Goal: Task Accomplishment & Management: Use online tool/utility

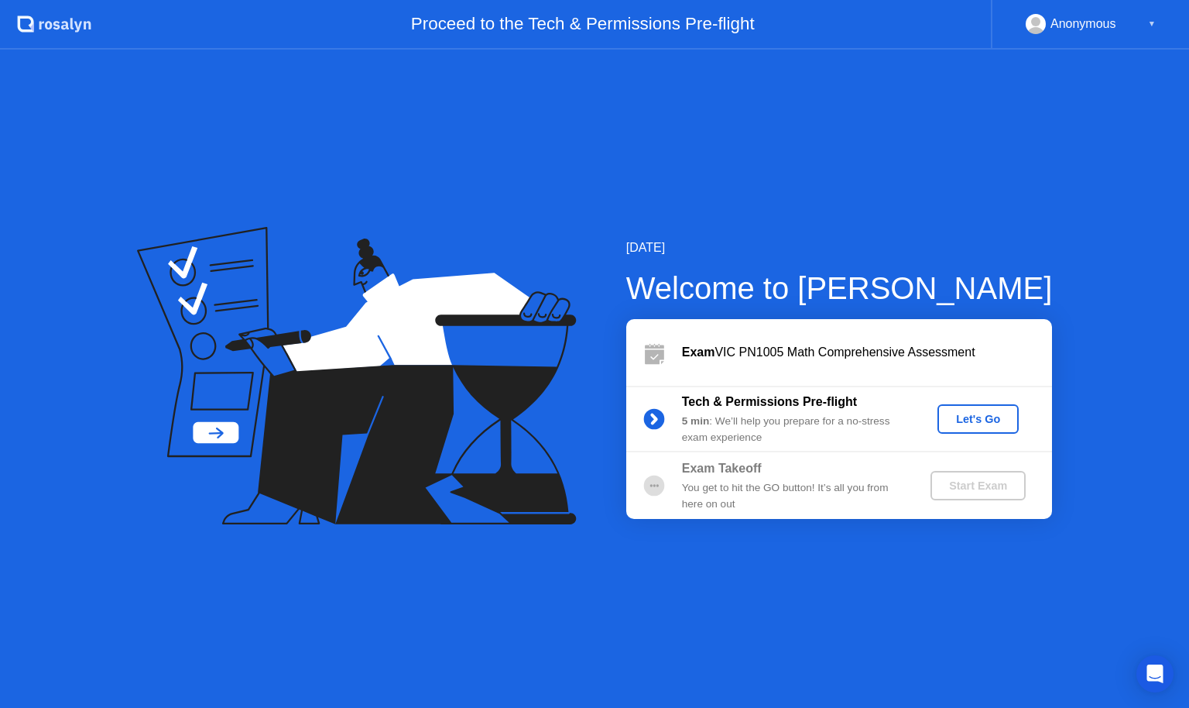
click at [969, 424] on div "Let's Go" at bounding box center [978, 419] width 69 height 12
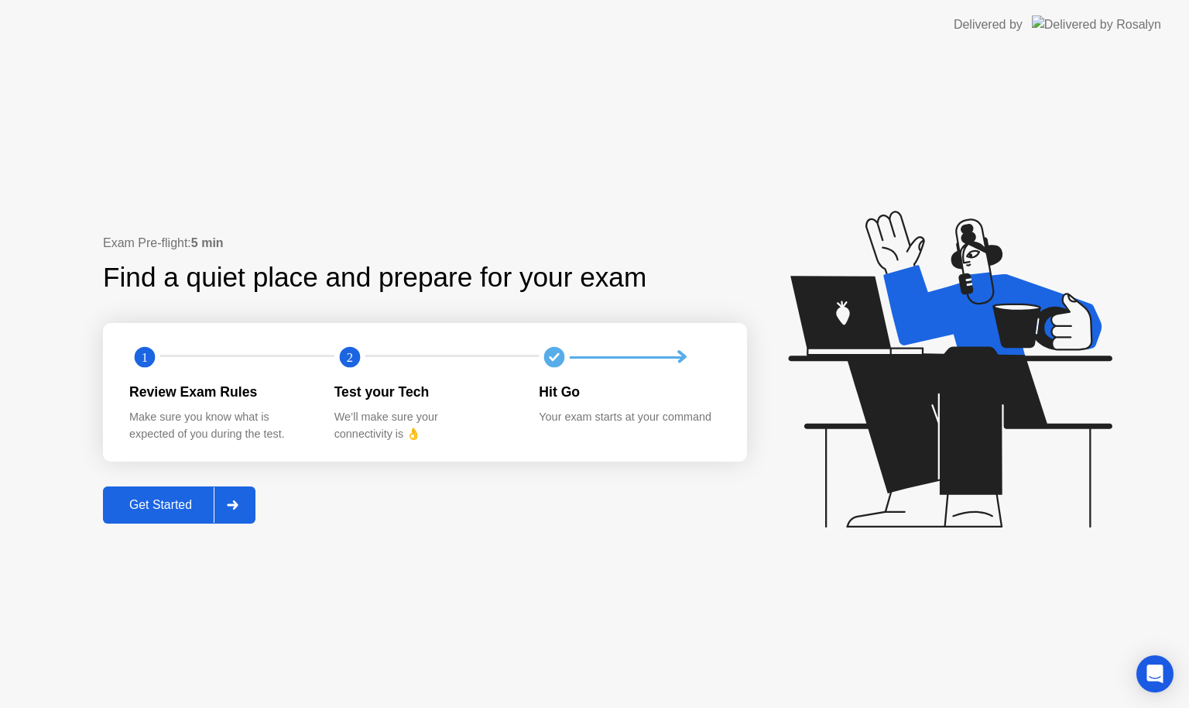
click at [156, 507] on div "Get Started" at bounding box center [161, 505] width 106 height 14
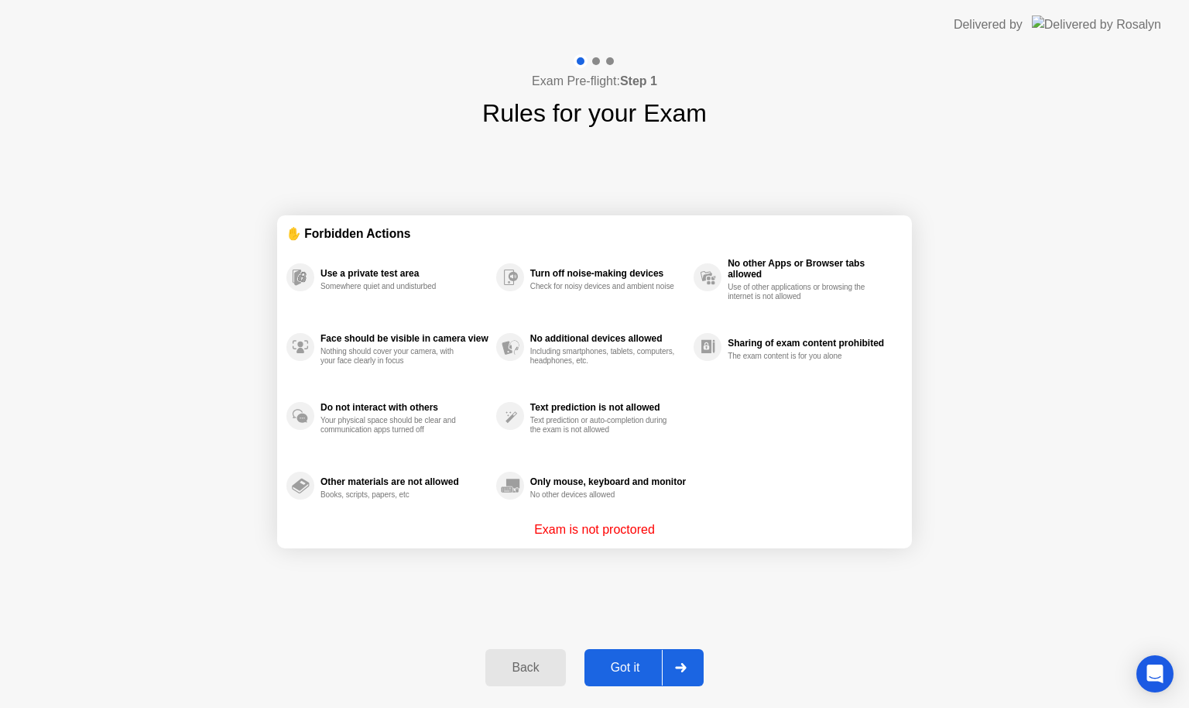
click at [633, 660] on div "Got it" at bounding box center [625, 667] width 73 height 14
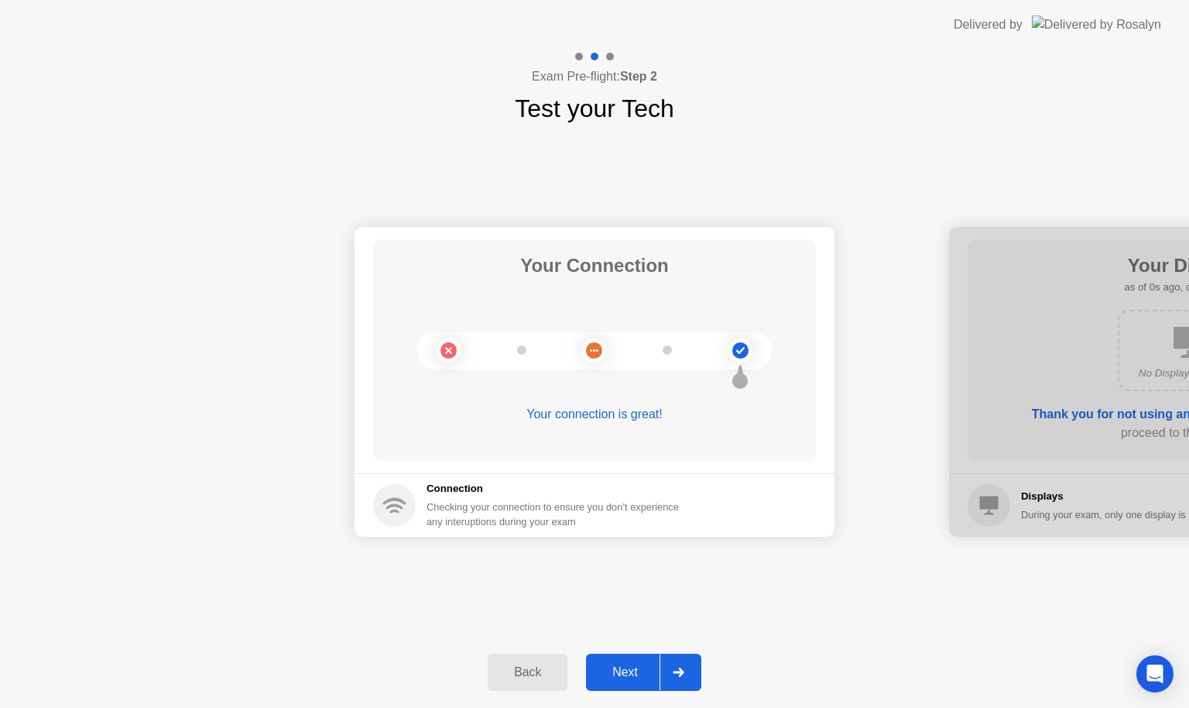
click at [633, 657] on button "Next" at bounding box center [643, 671] width 115 height 37
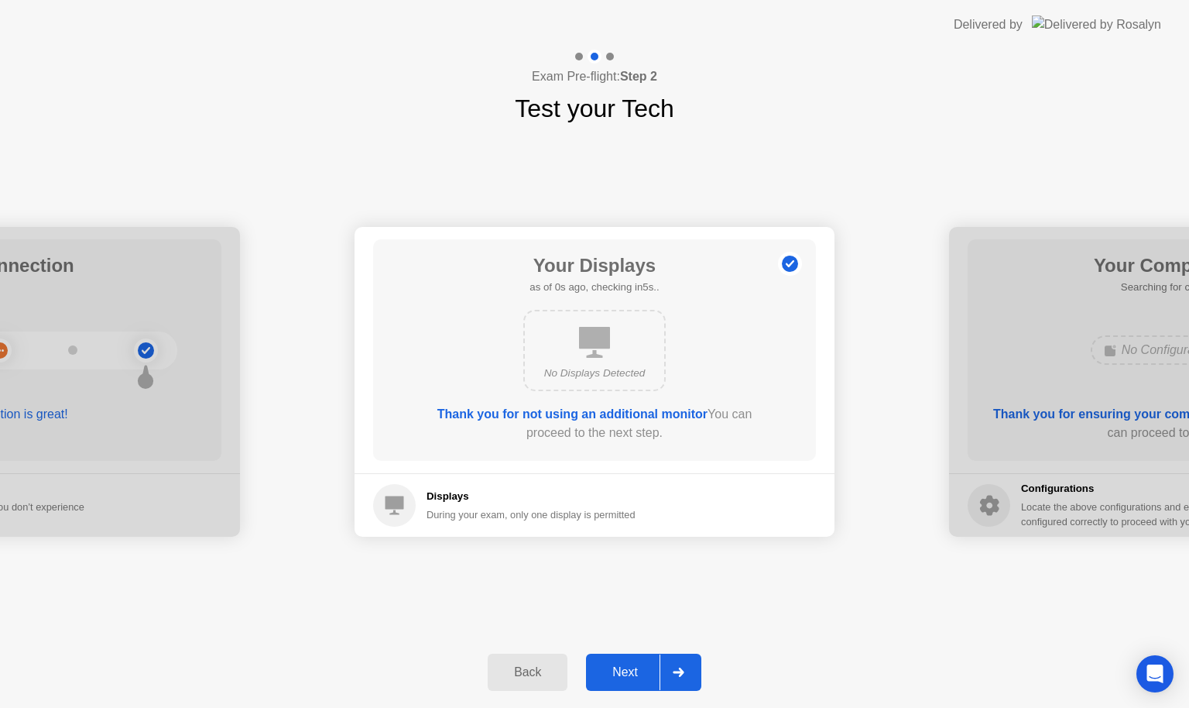
click at [633, 657] on button "Next" at bounding box center [643, 671] width 115 height 37
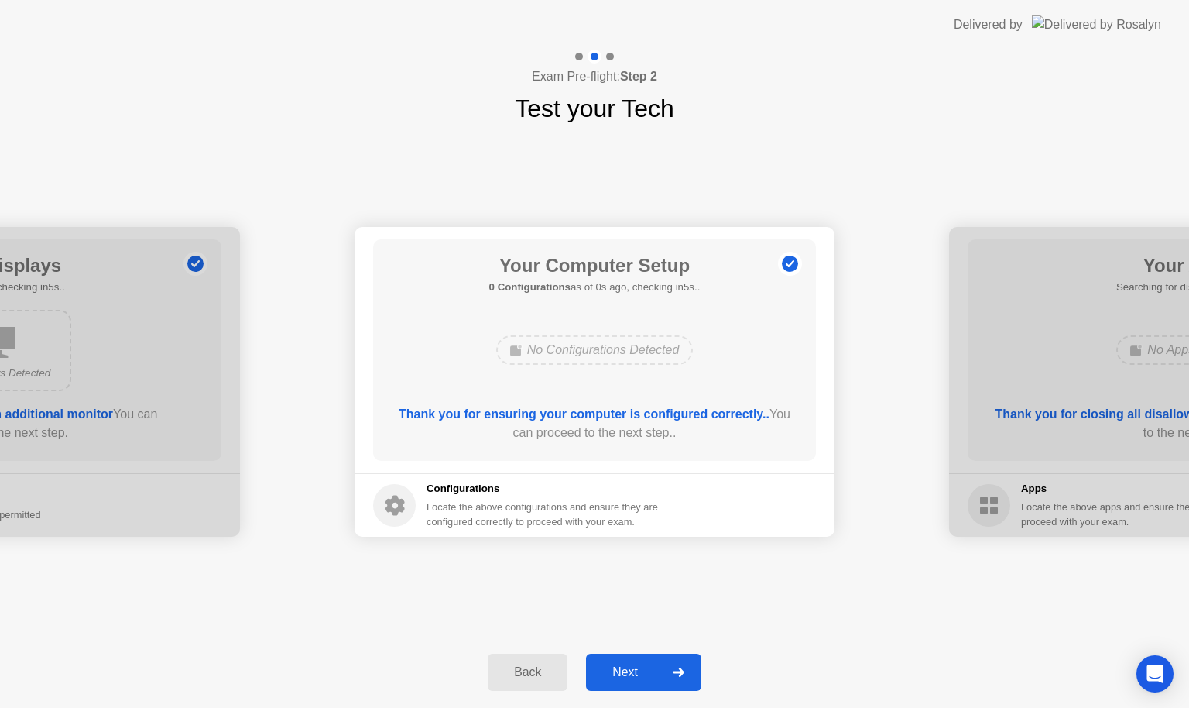
click at [633, 657] on button "Next" at bounding box center [643, 671] width 115 height 37
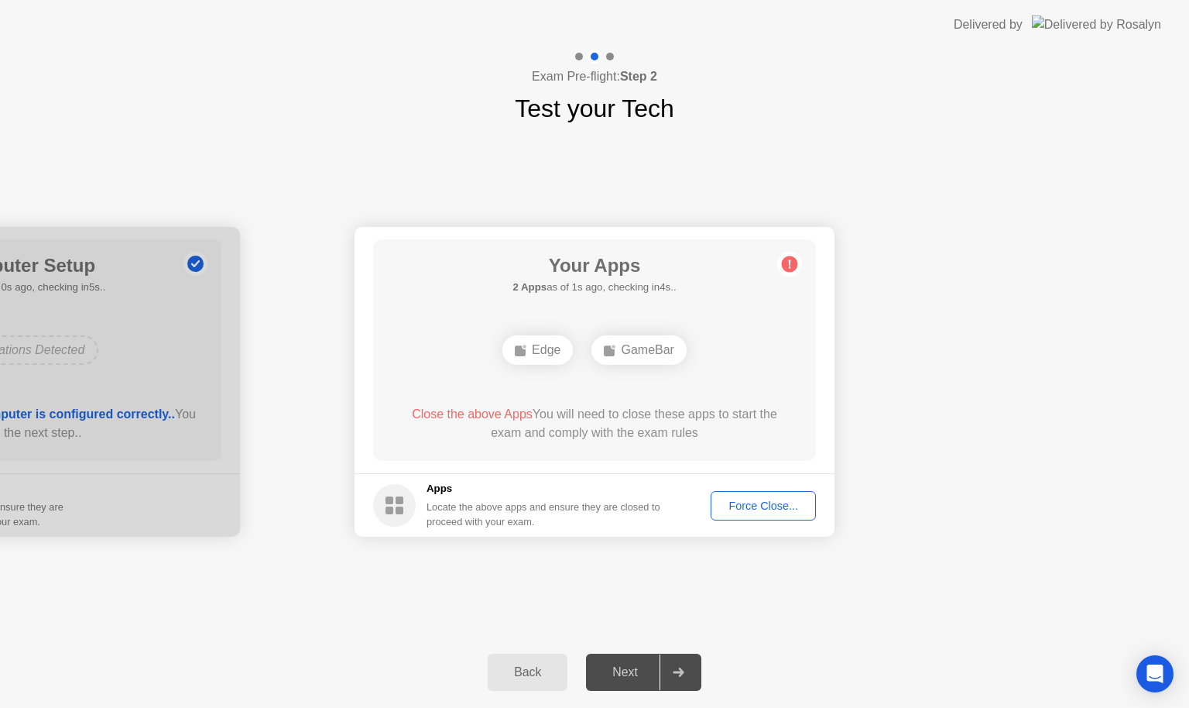
click at [784, 500] on div "Force Close..." at bounding box center [763, 505] width 94 height 12
click at [770, 502] on div "Force Close..." at bounding box center [763, 505] width 94 height 12
click at [743, 504] on div "Force Close..." at bounding box center [763, 505] width 94 height 12
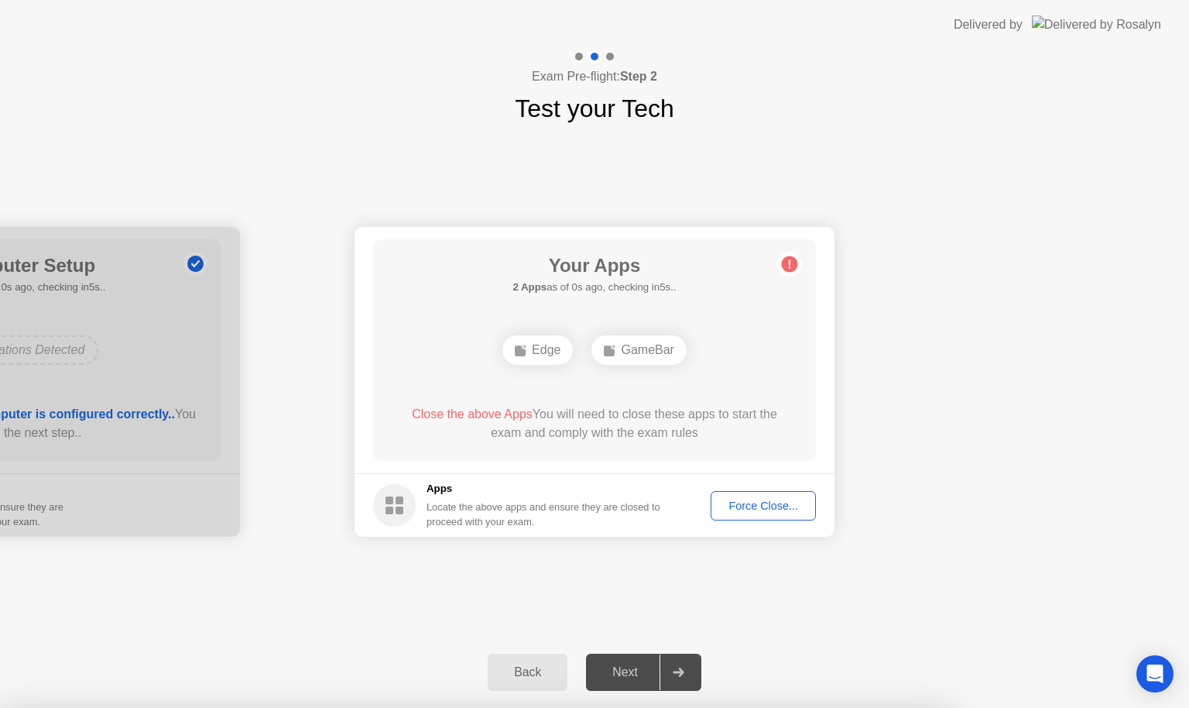
click at [759, 489] on footer "Apps Locate the above apps and ensure they are closed to proceed with your exam…" at bounding box center [595, 504] width 480 height 63
click at [763, 495] on button "Force Close..." at bounding box center [763, 505] width 105 height 29
click at [766, 505] on div "Force Close..." at bounding box center [763, 505] width 94 height 12
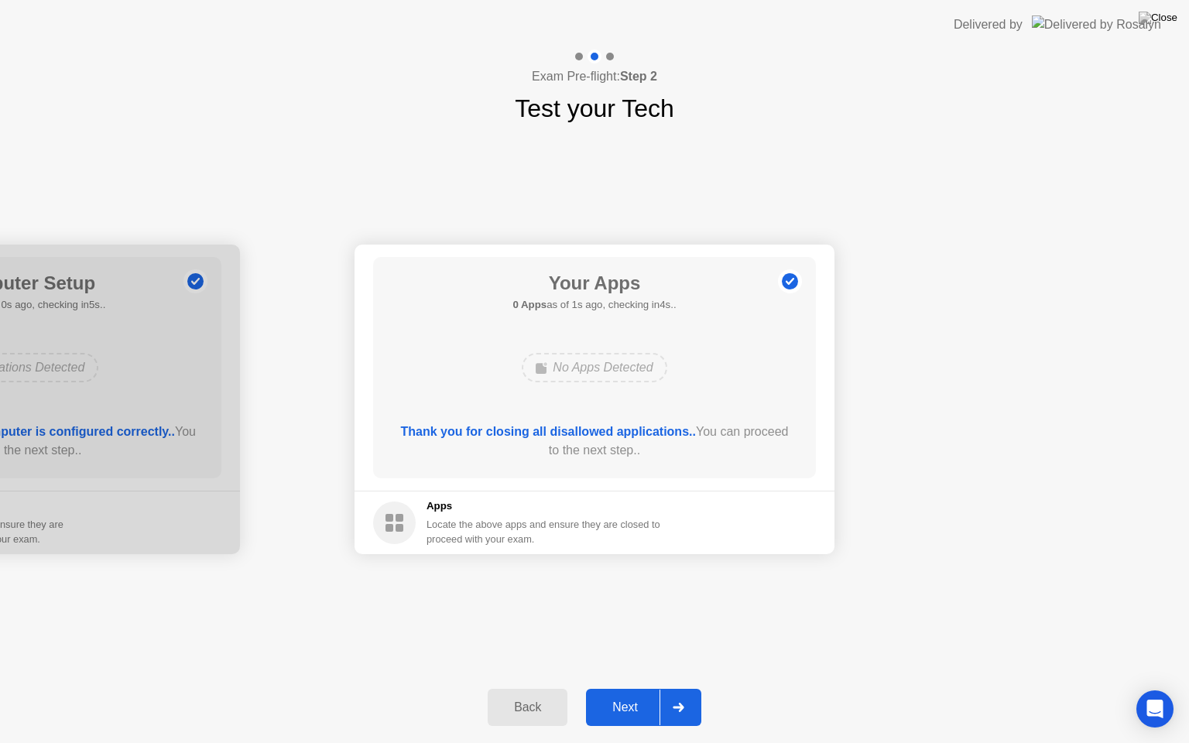
click at [641, 701] on div "Next" at bounding box center [625, 708] width 69 height 14
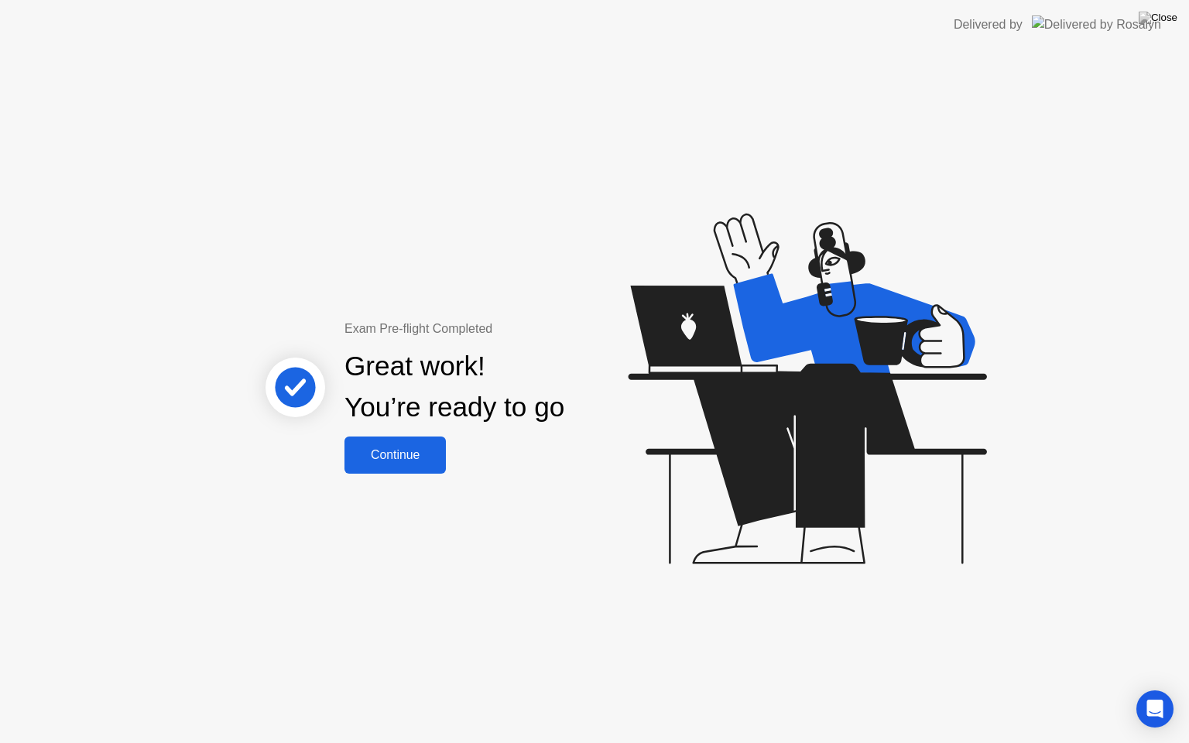
click at [413, 452] on div "Continue" at bounding box center [395, 455] width 92 height 14
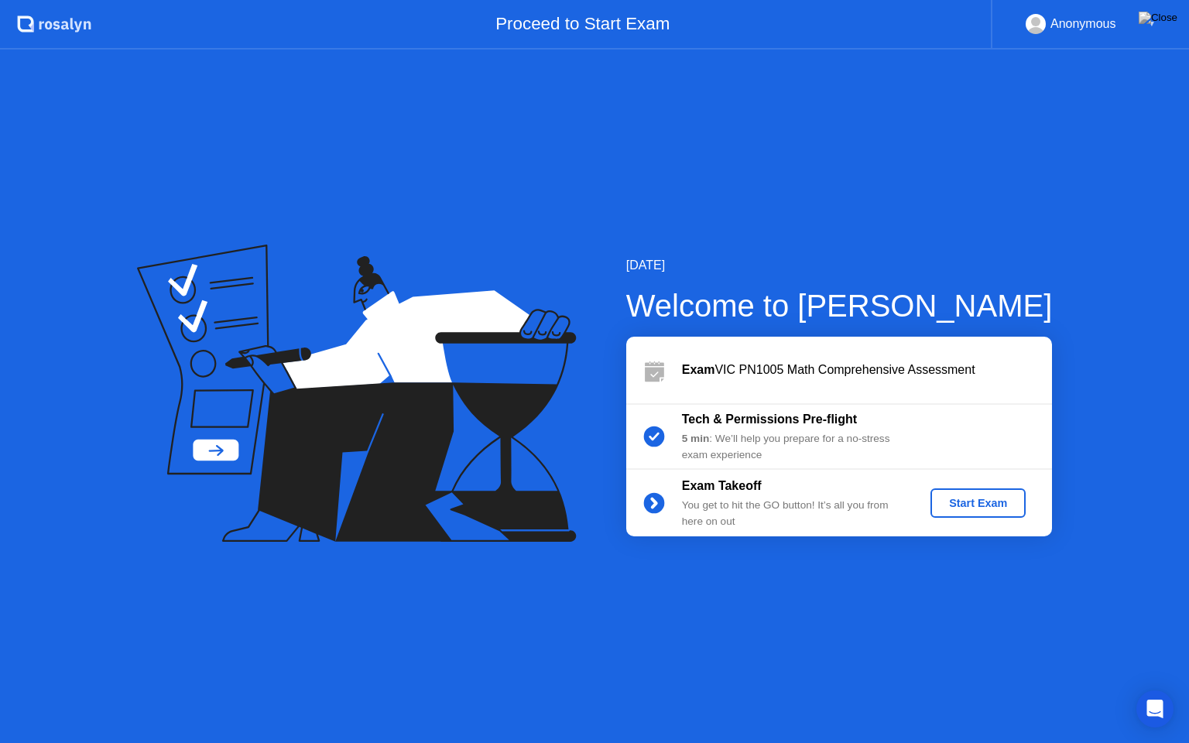
click at [976, 507] on div "Start Exam" at bounding box center [978, 503] width 83 height 12
